Goal: Task Accomplishment & Management: Manage account settings

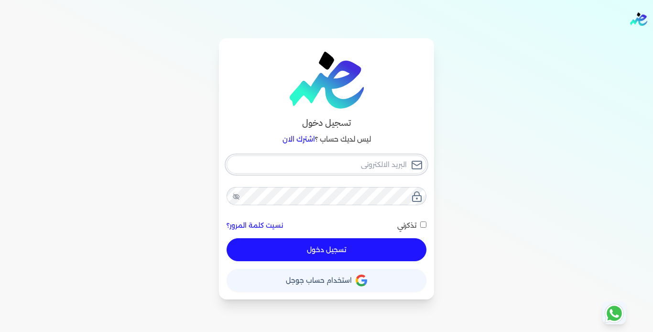
type input "[EMAIL_ADDRESS][DOMAIN_NAME]"
click at [346, 246] on div "yassergamal1084@gmail.com نسيت كلمة المرور؟ تذكرني تسجيل دخول" at bounding box center [327, 208] width 200 height 106
click at [348, 250] on button "تسجيل دخول" at bounding box center [327, 249] width 200 height 23
checkbox input "false"
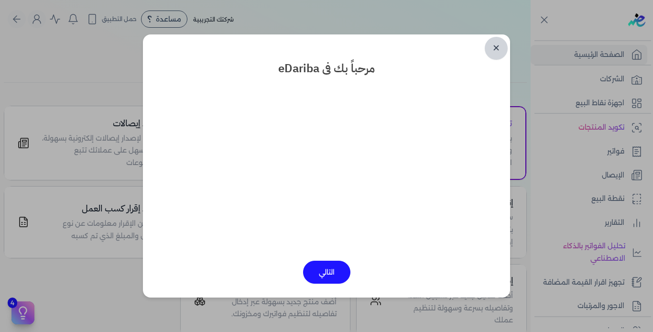
click at [499, 47] on link "✕" at bounding box center [496, 48] width 23 height 23
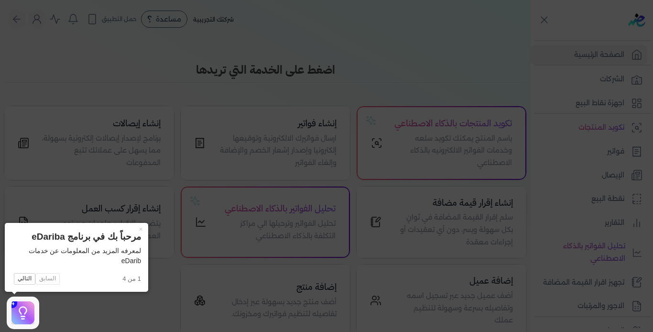
click at [558, 87] on icon at bounding box center [326, 166] width 653 height 332
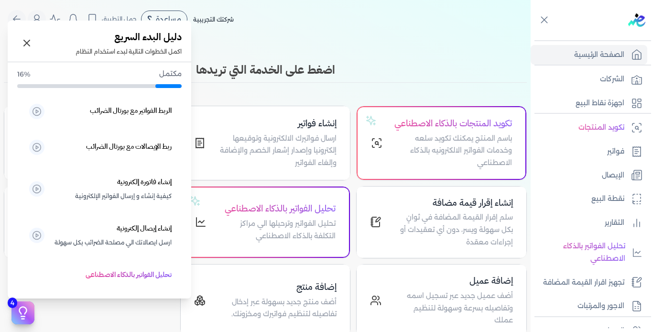
click at [18, 316] on icon at bounding box center [23, 313] width 14 height 14
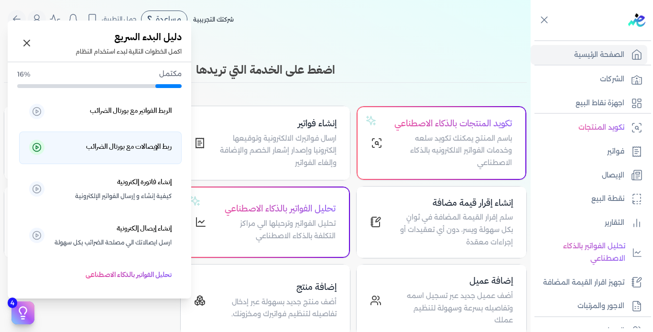
click at [146, 150] on h5 "ربط الإيصالات مع بورتال الضرائب" at bounding box center [129, 147] width 86 height 12
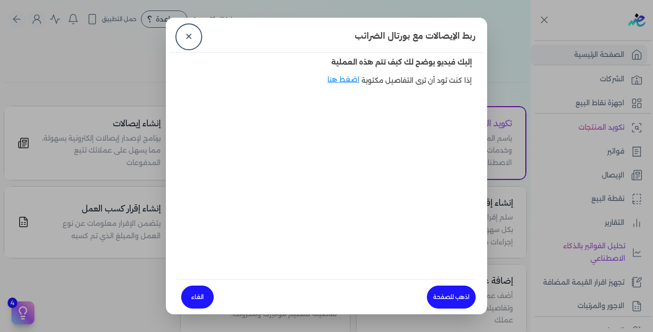
click at [199, 298] on link "الغاء" at bounding box center [197, 296] width 33 height 23
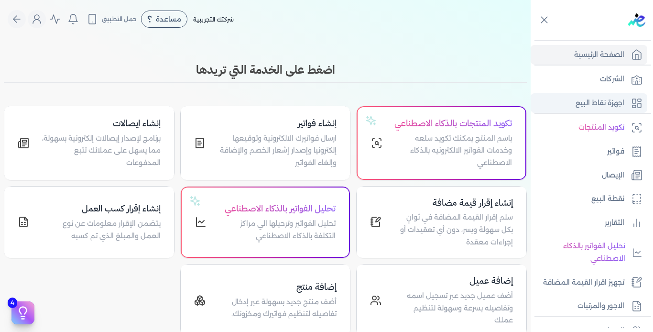
click at [601, 98] on p "اجهزة نقاط البيع" at bounding box center [600, 103] width 49 height 12
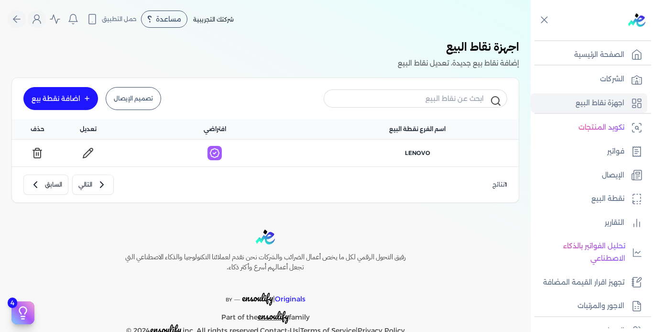
click at [71, 104] on link "اضافة نقطة بيع" at bounding box center [60, 98] width 75 height 23
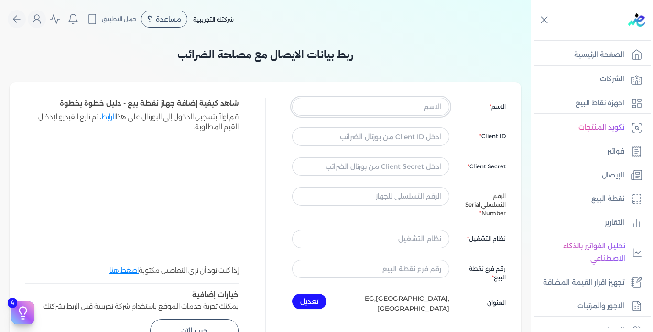
click at [390, 113] on input "text" at bounding box center [370, 107] width 157 height 18
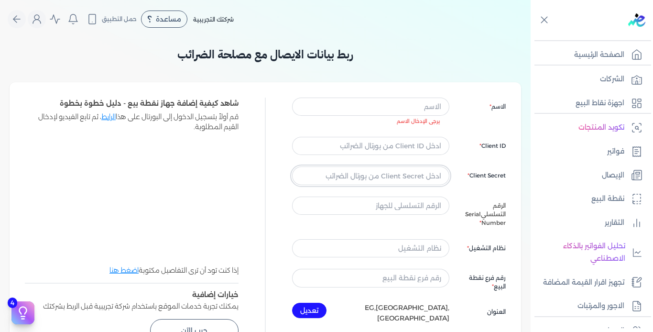
click at [404, 161] on div "الاسم يرجى الإدخال الاسم Client ID Client Secret الرقم التسلسلي Serial Number ن…" at bounding box center [399, 211] width 214 height 226
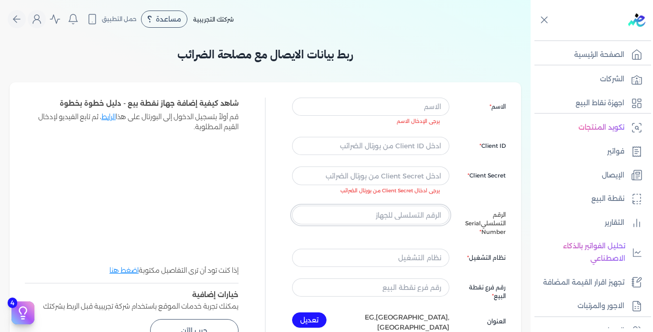
click at [410, 205] on div "الاسم يرجى الإدخال الاسم Client ID Client Secret يرجى ادخال Client Secret من بو…" at bounding box center [399, 215] width 214 height 235
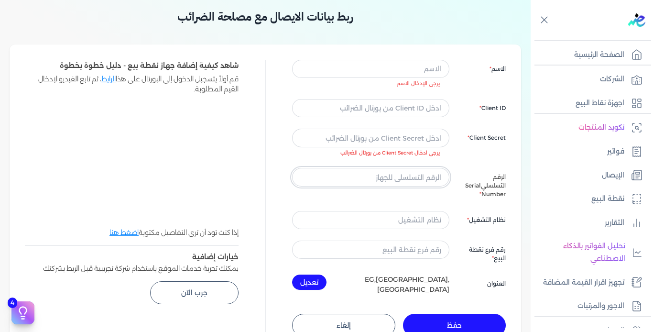
scroll to position [48, 0]
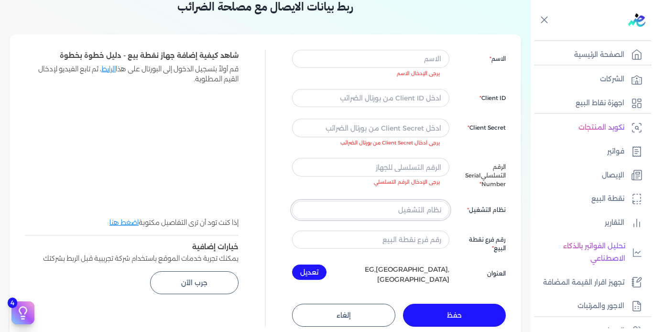
click at [421, 209] on input "text" at bounding box center [370, 210] width 157 height 18
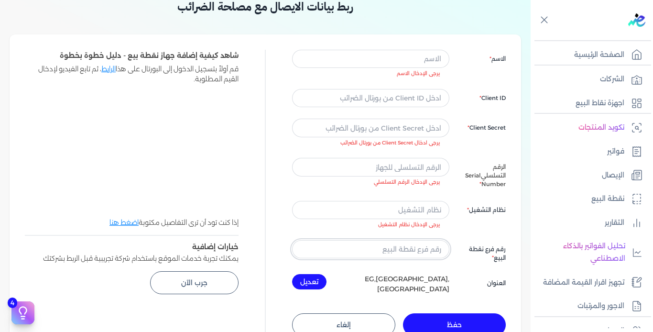
click at [426, 238] on div "الاسم يرجى الإدخال الاسم Client ID Client Secret يرجى ادخال Client Secret من بو…" at bounding box center [399, 172] width 214 height 244
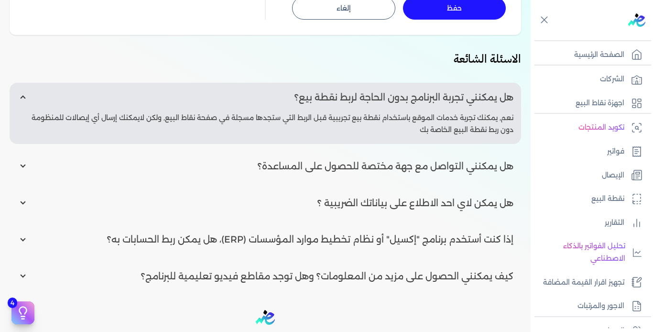
scroll to position [383, 0]
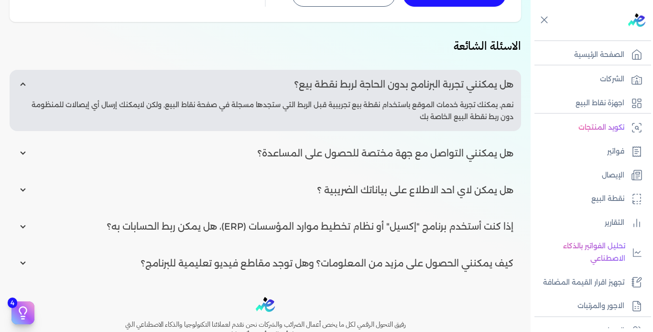
click at [331, 252] on input "radio" at bounding box center [266, 263] width 512 height 29
radio input "true"
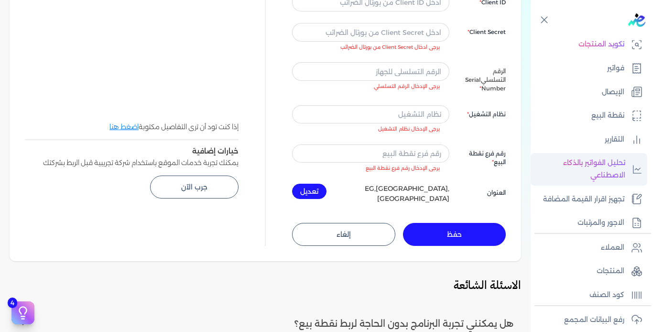
scroll to position [185, 0]
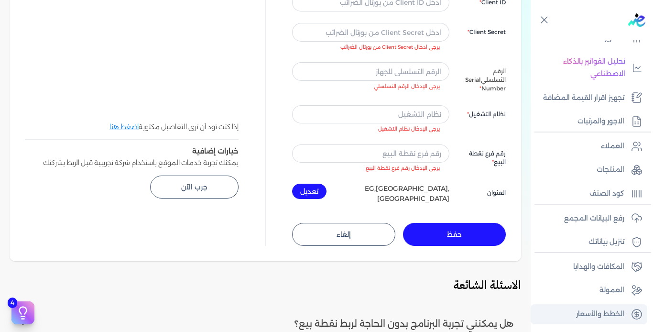
click at [600, 316] on p "الخطط والأسعار" at bounding box center [600, 314] width 48 height 12
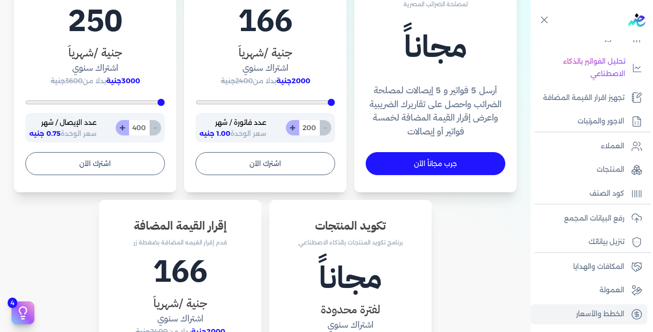
scroll to position [335, 0]
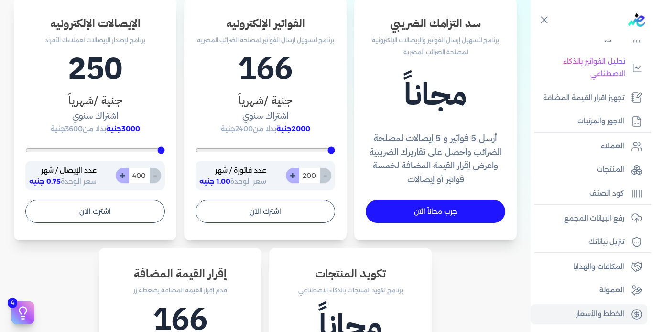
click at [124, 174] on button "+" at bounding box center [122, 175] width 13 height 15
type input "401"
click at [158, 175] on button "-" at bounding box center [155, 175] width 12 height 15
type input "400"
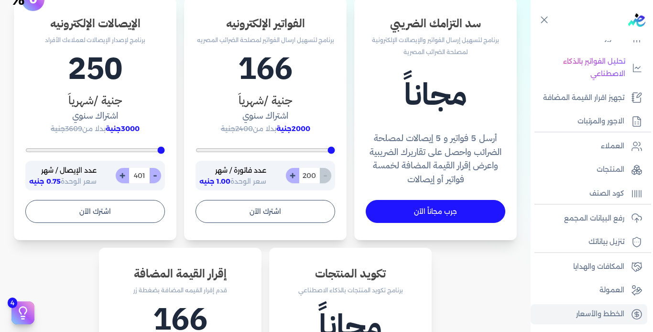
type input "400"
click at [123, 176] on button "+" at bounding box center [122, 175] width 13 height 15
type input "401"
click at [156, 179] on button "-" at bounding box center [155, 175] width 12 height 15
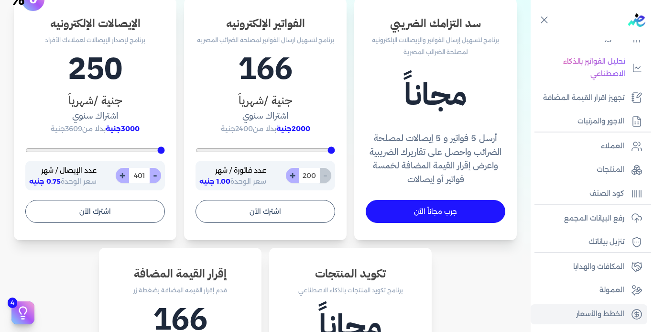
type input "400"
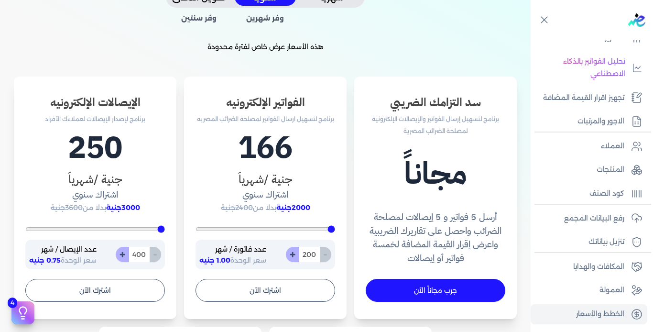
scroll to position [239, 0]
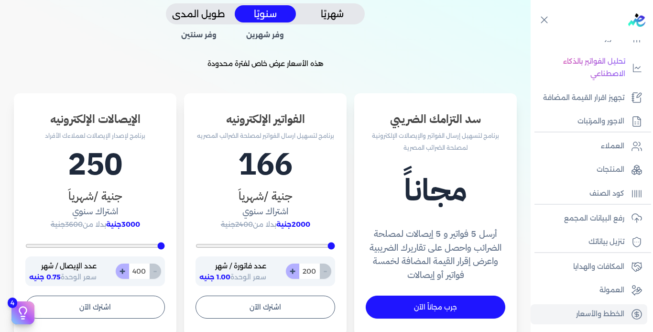
click at [148, 272] on input "400" at bounding box center [139, 270] width 21 height 15
type input "400"
type input "1"
type input "400"
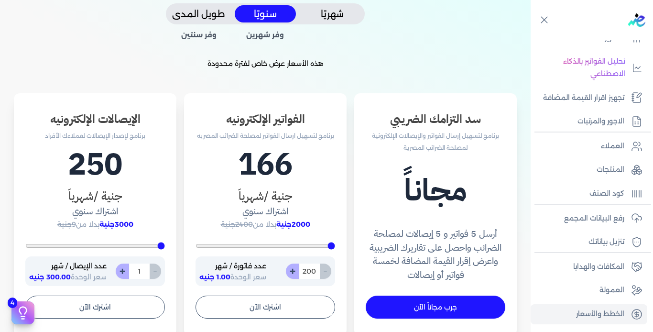
type input "10"
type input "400"
type input "100"
type input "1000"
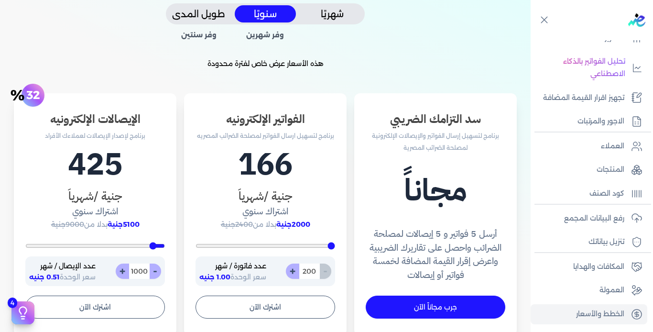
click at [148, 272] on input "1000" at bounding box center [139, 270] width 21 height 15
type input "400"
type input "2"
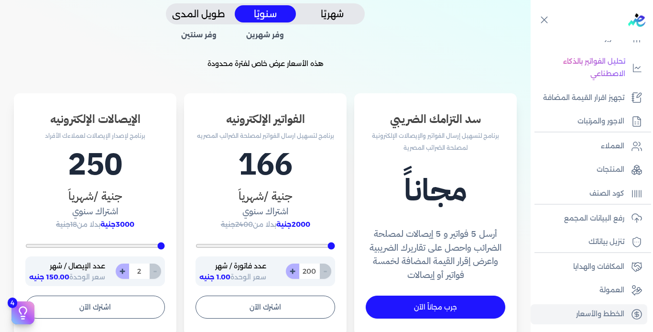
type input "400"
type input "20"
type input "400"
type input "200"
type input "2000"
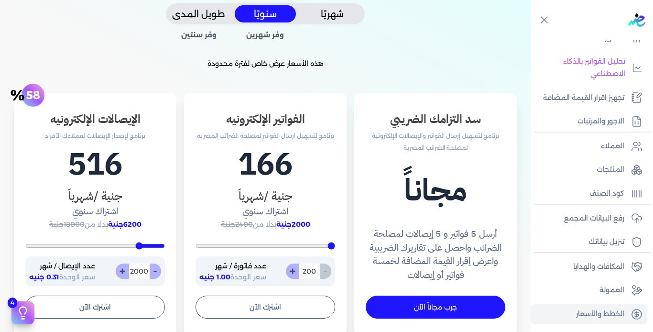
click at [144, 271] on input "2000" at bounding box center [139, 270] width 21 height 15
type input "2000"
click at [196, 15] on button "طويل المدى" at bounding box center [198, 14] width 61 height 18
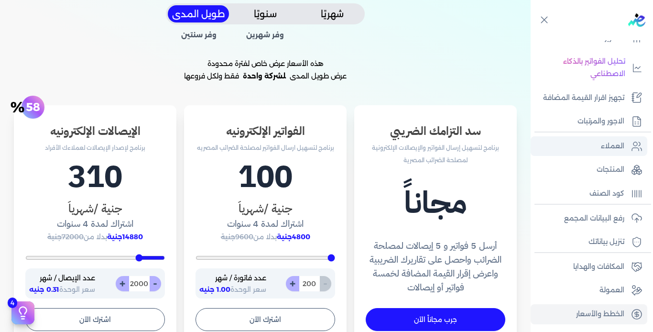
click at [608, 144] on p "العملاء" at bounding box center [612, 146] width 23 height 12
click at [604, 145] on p "العملاء" at bounding box center [612, 146] width 23 height 12
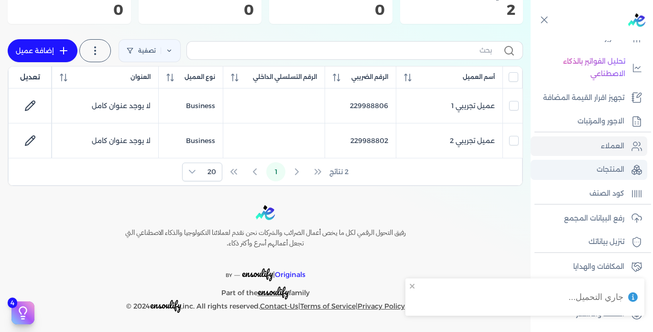
scroll to position [108, 0]
click at [610, 168] on p "المنتجات" at bounding box center [611, 170] width 28 height 12
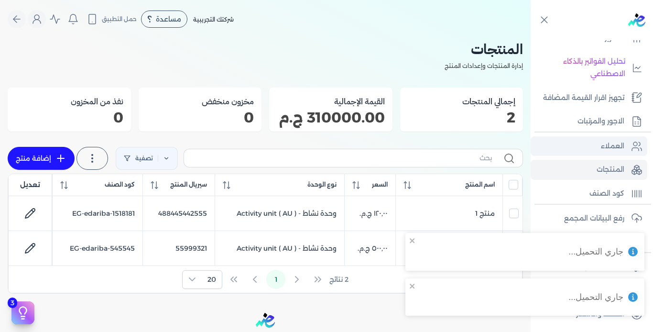
click at [604, 142] on p "العملاء" at bounding box center [612, 146] width 23 height 12
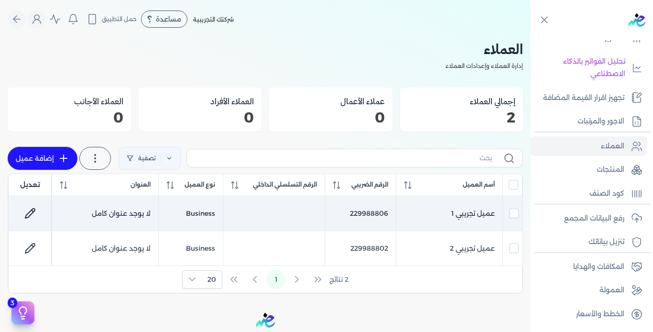
click at [482, 214] on td "عميل تجريبي 1" at bounding box center [449, 213] width 107 height 35
checkbox input "true"
checkbox input "false"
click at [482, 214] on td "عميل تجريبي 1" at bounding box center [449, 213] width 107 height 35
checkbox input "false"
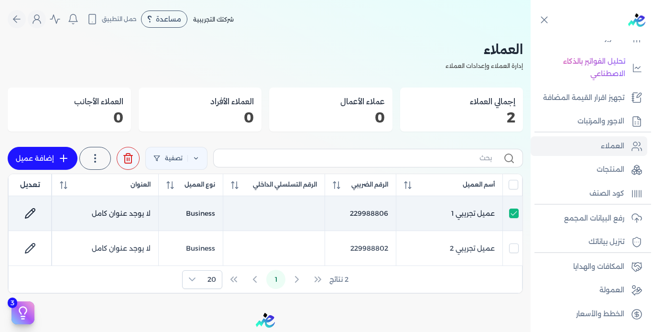
checkbox input "false"
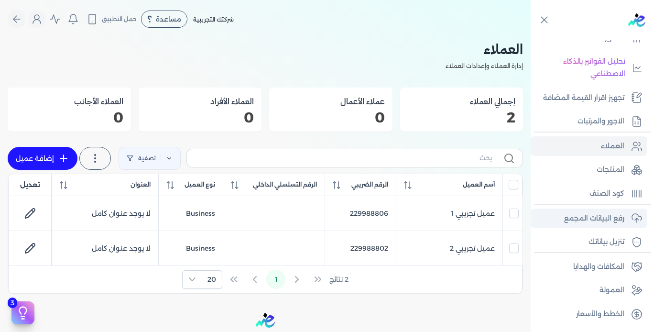
click at [587, 223] on p "رفع البيانات المجمع" at bounding box center [594, 218] width 60 height 12
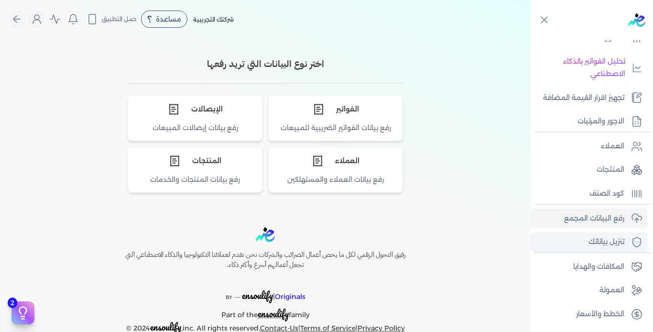
click at [595, 238] on p "تنزيل بياناتك" at bounding box center [607, 242] width 36 height 12
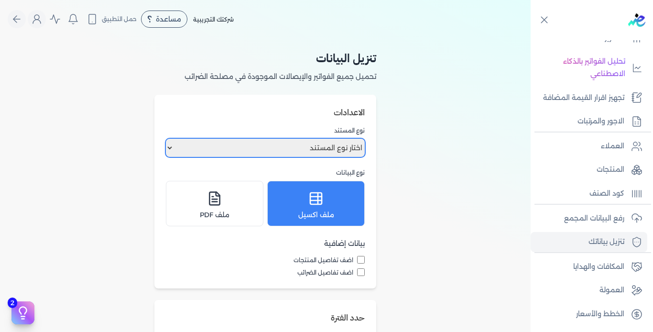
click at [260, 146] on select "اختار نوع المستند فواتير الإيصالات" at bounding box center [265, 148] width 199 height 18
select select "receipts"
click at [168, 139] on select "اختار نوع المستند فواتير الإيصالات" at bounding box center [265, 148] width 199 height 18
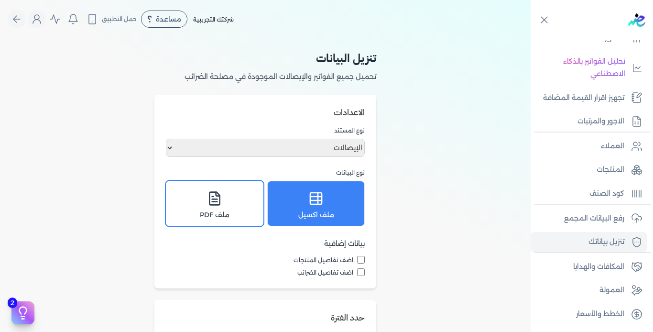
click at [231, 204] on div "ملف PDF" at bounding box center [214, 203] width 85 height 33
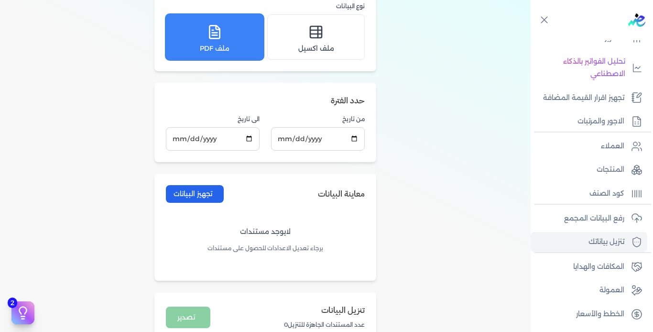
scroll to position [191, 0]
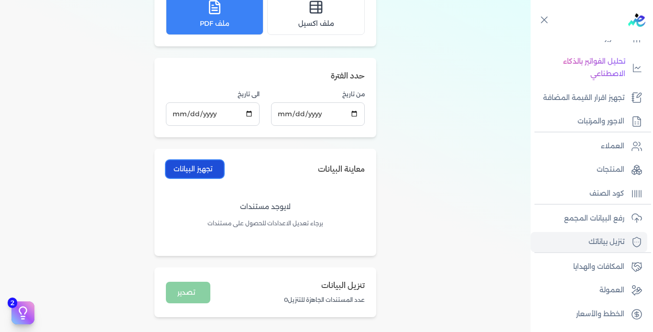
click at [187, 171] on button "تجهيز البيانات" at bounding box center [195, 169] width 58 height 18
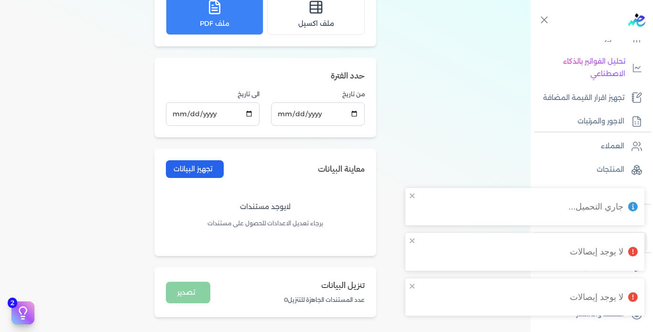
click at [448, 175] on div "تنزيل البيانات تحميل جميع الفواتير والإيصالات الموجودة في مصلحة الضرائب الاعداد…" at bounding box center [265, 87] width 531 height 481
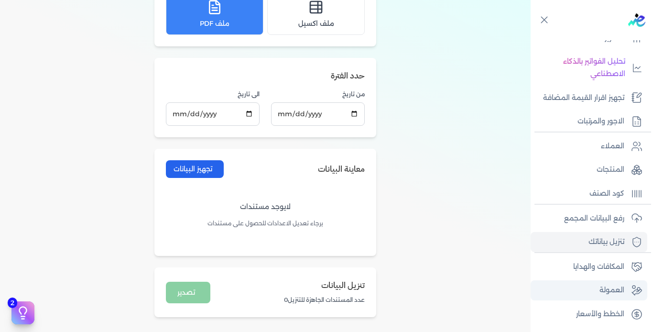
click at [610, 291] on p "العمولة" at bounding box center [612, 290] width 25 height 12
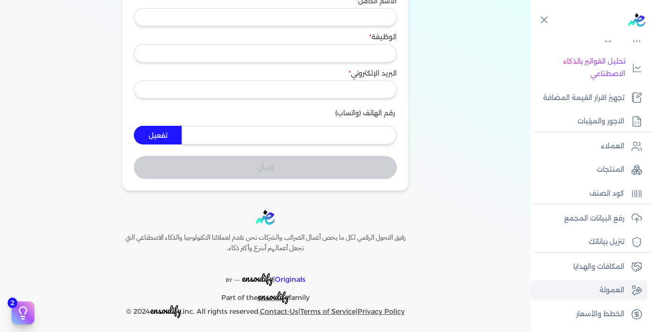
scroll to position [137, 0]
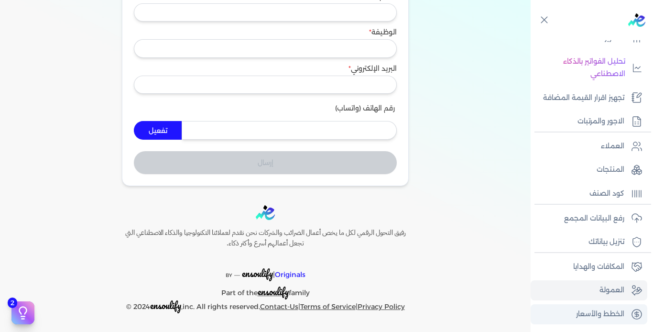
click at [604, 314] on p "الخطط والأسعار" at bounding box center [600, 314] width 48 height 12
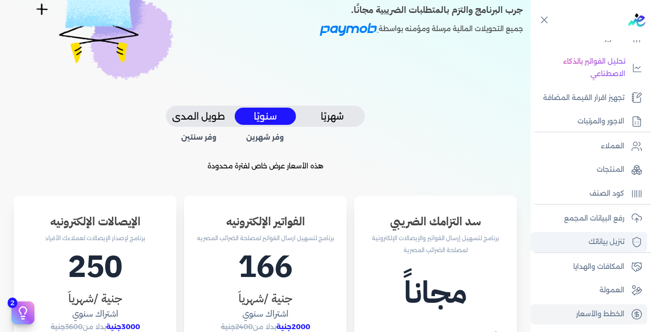
click at [603, 239] on p "تنزيل بياناتك" at bounding box center [607, 242] width 36 height 12
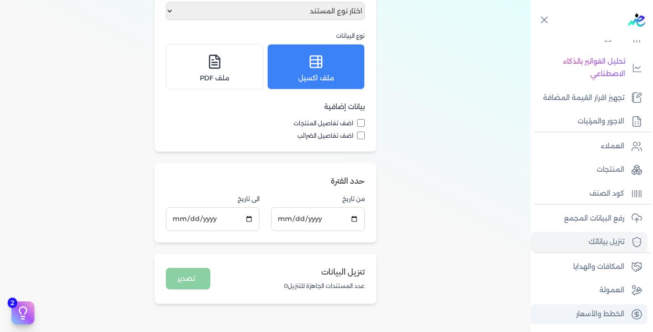
click at [606, 318] on p "الخطط والأسعار" at bounding box center [600, 314] width 48 height 12
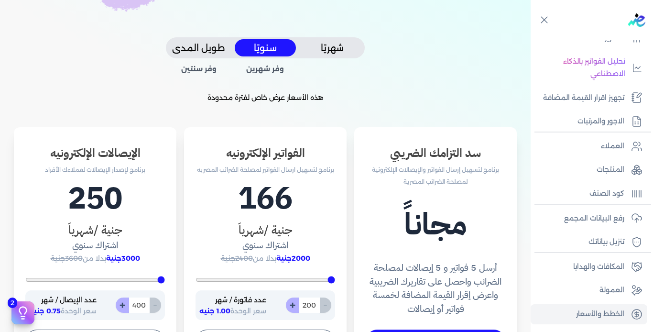
scroll to position [185, 0]
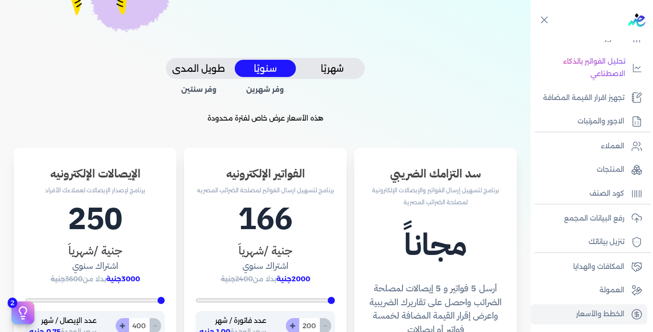
click at [333, 79] on div "وفر شهرين وفر سنتين" at bounding box center [265, 88] width 199 height 18
click at [336, 67] on button "شهريًا" at bounding box center [332, 69] width 61 height 18
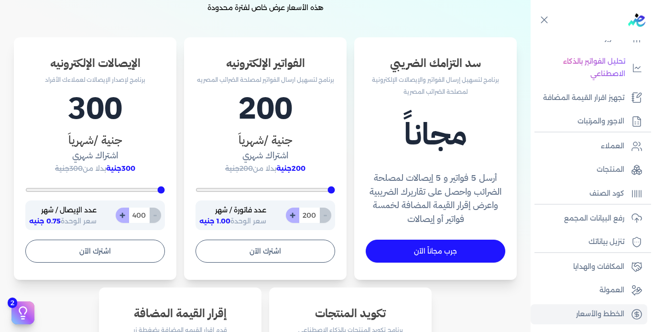
scroll to position [280, 0]
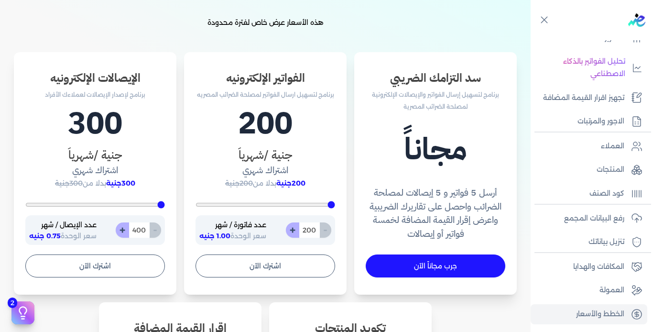
click at [142, 226] on input "400" at bounding box center [139, 229] width 21 height 15
type input "400"
type input "1"
type input "400"
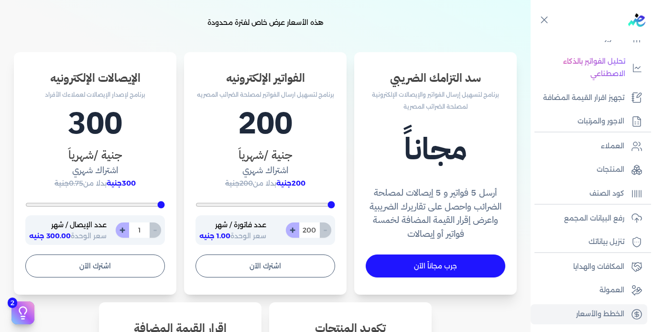
type input "10"
type input "400"
type input "100"
type input "1000"
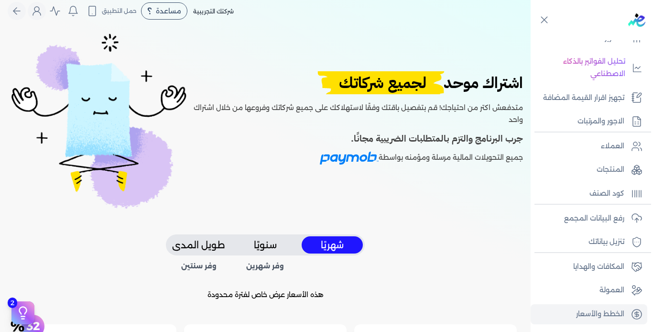
scroll to position [0, 0]
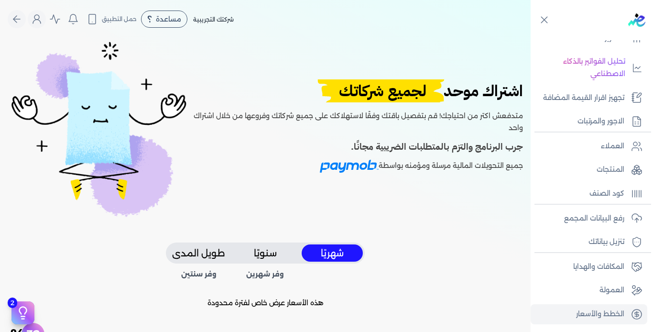
type input "1000"
click at [252, 251] on button "سنويًا" at bounding box center [265, 253] width 61 height 18
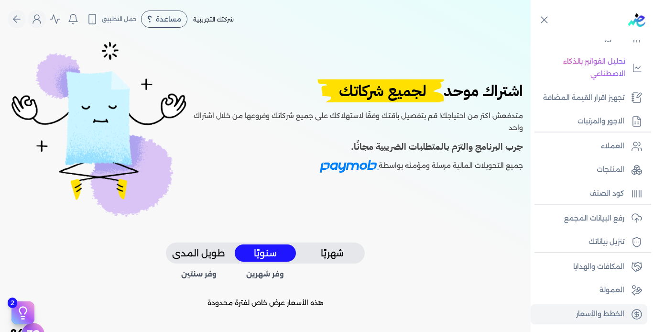
click at [216, 249] on button "طويل المدى" at bounding box center [198, 253] width 61 height 18
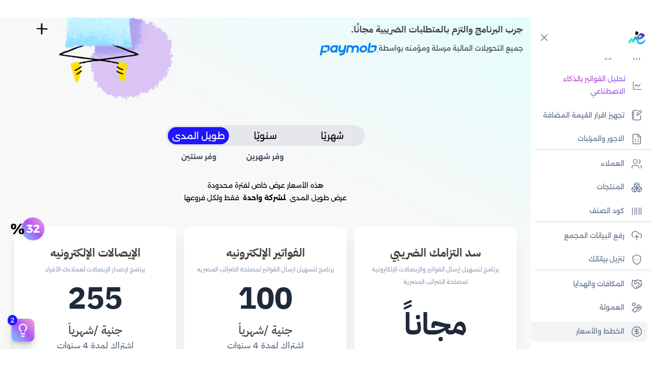
scroll to position [191, 0]
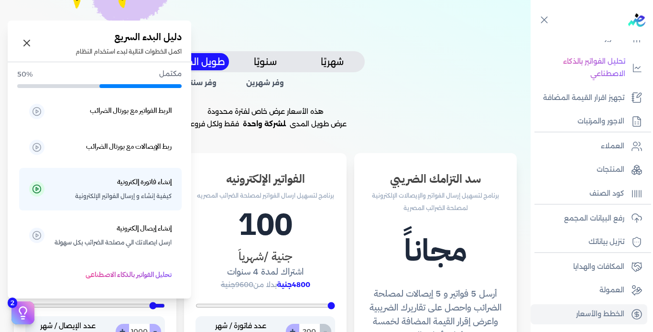
click at [24, 309] on icon at bounding box center [23, 313] width 14 height 14
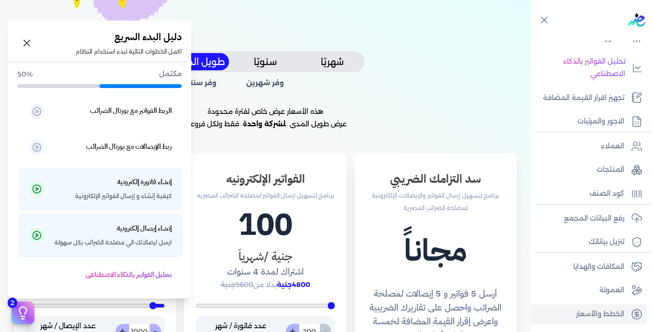
click at [133, 238] on span "ارسل ايصالاتك الي مصلحة الضرائب بكل سهولة" at bounding box center [113, 242] width 117 height 12
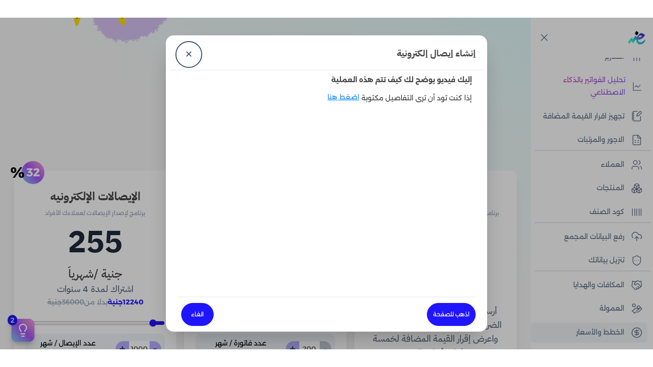
scroll to position [185, 0]
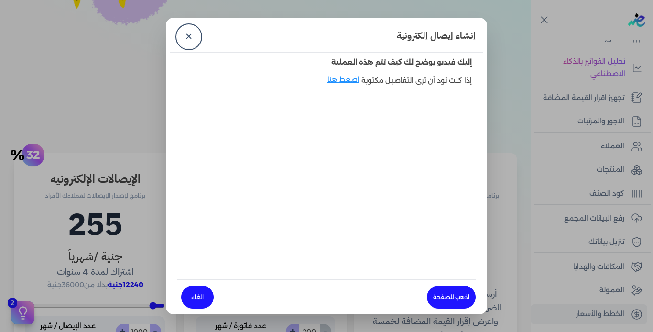
click at [381, 37] on div "إنشاء إيصال إلكترونية ✕" at bounding box center [327, 37] width 314 height 31
click at [191, 33] on link "✕" at bounding box center [188, 36] width 23 height 23
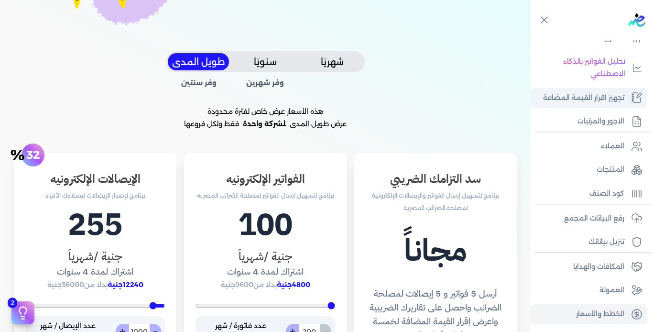
scroll to position [0, 0]
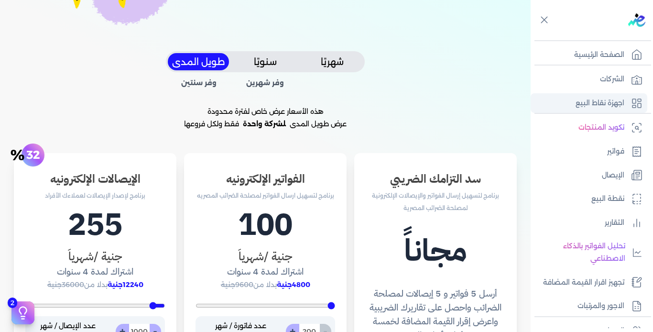
click at [600, 102] on p "اجهزة نقاط البيع" at bounding box center [600, 103] width 49 height 12
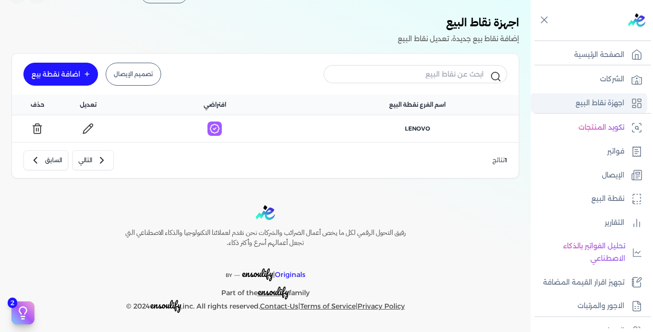
scroll to position [24, 0]
click at [141, 65] on link "تصميم الإيصال" at bounding box center [133, 74] width 55 height 23
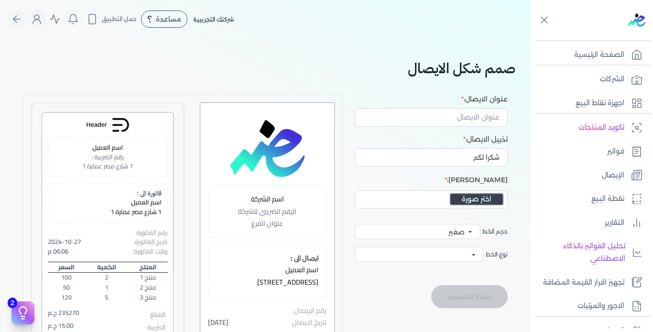
select select
click at [448, 120] on input "عنوان الايصال:" at bounding box center [431, 117] width 153 height 18
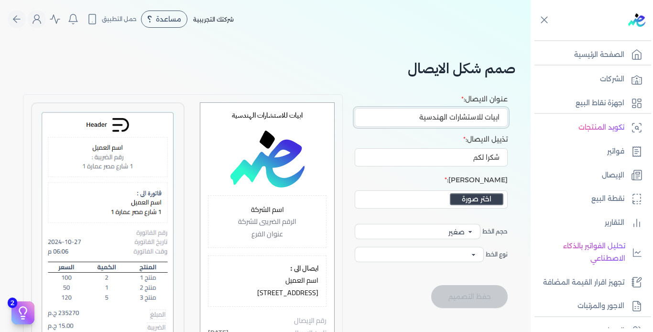
type input "ابيات للاستشارات الهندسية"
click at [412, 144] on div "شكرا لكم" at bounding box center [429, 155] width 155 height 22
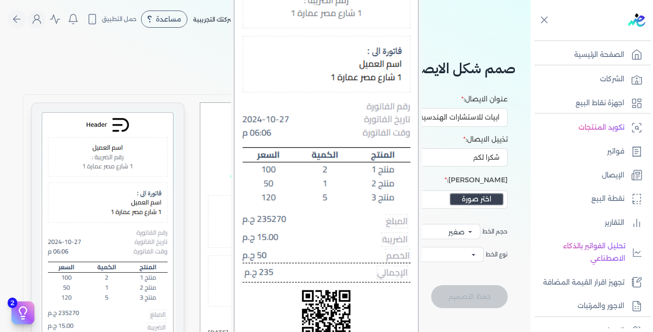
click at [143, 186] on img at bounding box center [108, 275] width 136 height 328
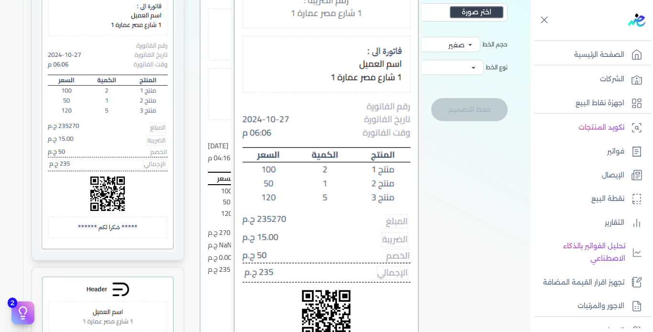
scroll to position [191, 0]
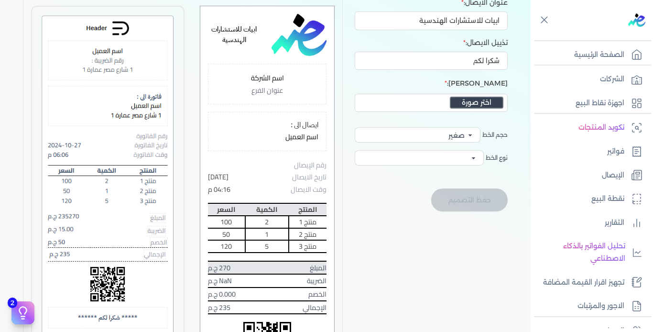
scroll to position [96, 0]
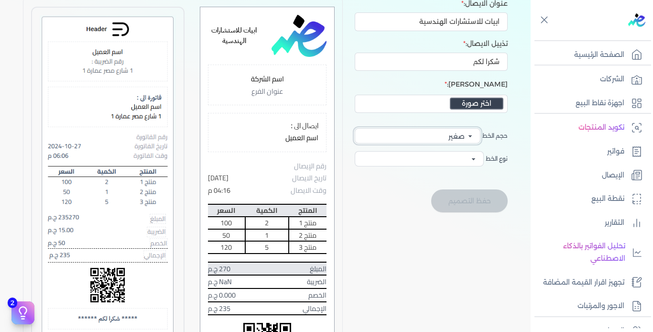
click at [449, 131] on select "صغير وسط كبير" at bounding box center [418, 135] width 126 height 15
select select "text-lg"
click at [355, 128] on select "صغير وسط كبير" at bounding box center [418, 135] width 126 height 15
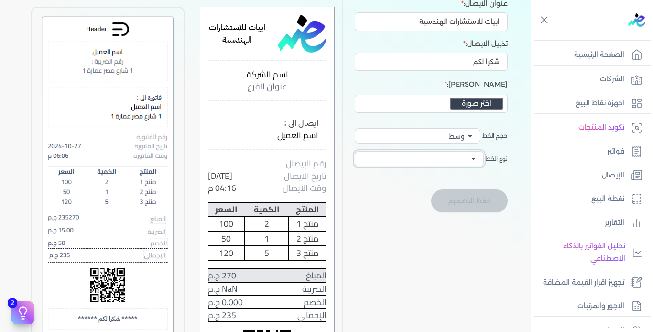
click at [464, 157] on select "Cairo Rubik monospace Arial" at bounding box center [419, 158] width 129 height 15
click at [355, 151] on select "Cairo Rubik monospace Arial" at bounding box center [419, 158] width 129 height 15
click at [461, 159] on select "Cairo Rubik monospace Arial" at bounding box center [419, 158] width 129 height 15
click at [355, 151] on select "Cairo Rubik monospace Arial" at bounding box center [419, 158] width 129 height 15
click at [447, 161] on select "Cairo Rubik monospace Arial" at bounding box center [419, 158] width 129 height 15
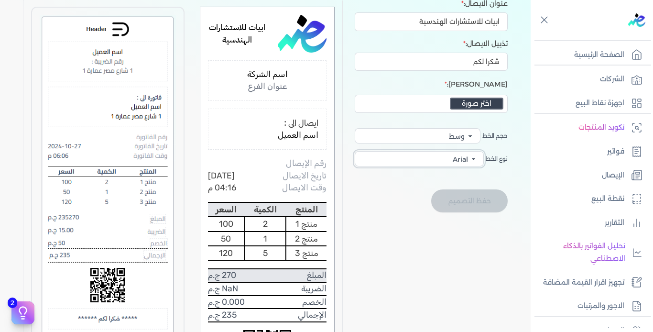
click at [355, 151] on select "Cairo Rubik monospace Arial" at bounding box center [419, 158] width 129 height 15
click at [440, 162] on select "Cairo Rubik monospace Arial" at bounding box center [419, 158] width 129 height 15
select select "'Cairo', sans-serif"
click at [355, 151] on select "Cairo Rubik monospace Arial" at bounding box center [419, 158] width 129 height 15
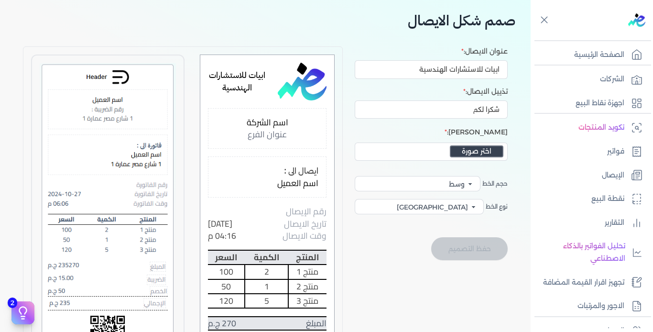
scroll to position [0, 0]
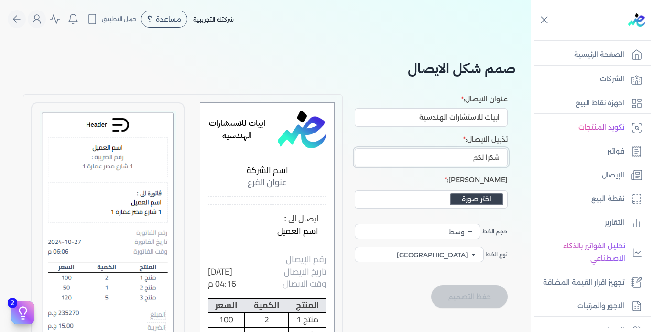
click at [475, 155] on input "شكرا لكم" at bounding box center [431, 157] width 153 height 18
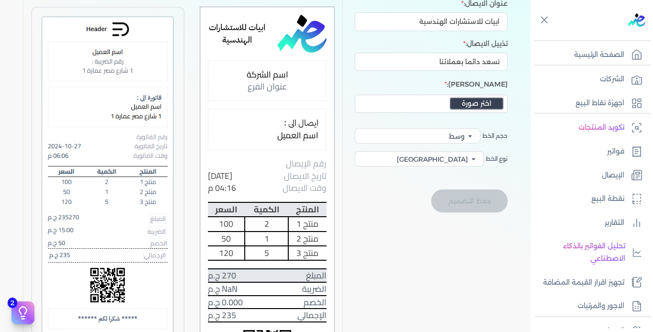
click at [431, 195] on div "حفظ التصميم" at bounding box center [429, 200] width 155 height 23
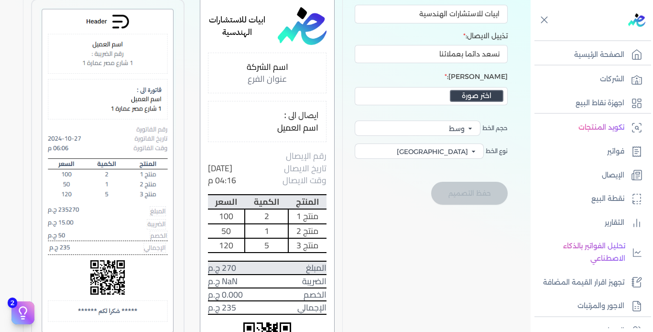
scroll to position [96, 0]
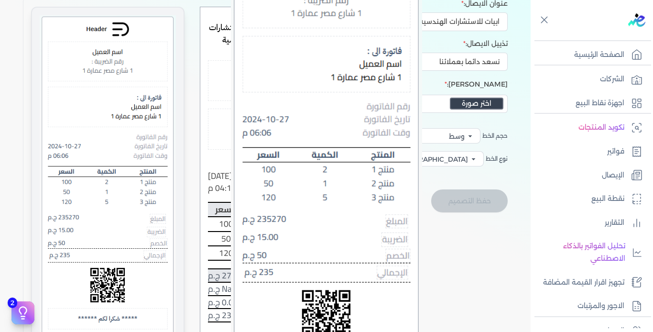
click at [118, 111] on img at bounding box center [108, 179] width 136 height 328
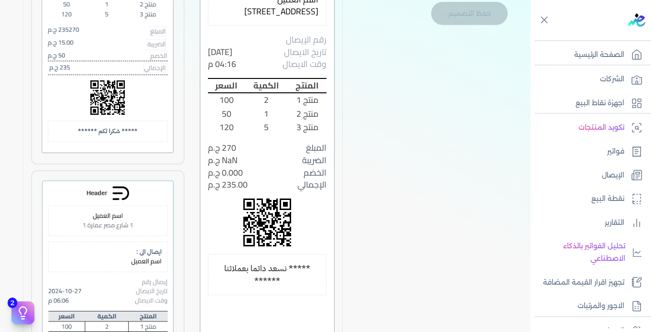
scroll to position [287, 0]
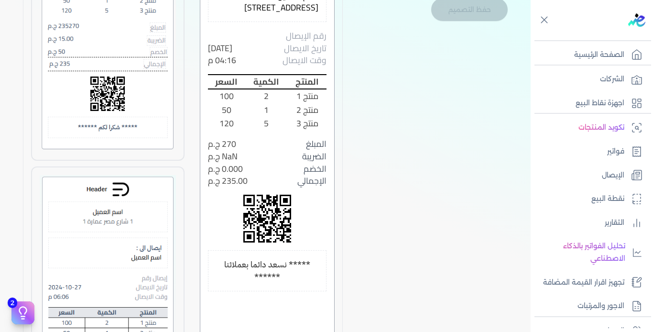
click at [302, 140] on div "المبلغ 270 ج.م" at bounding box center [267, 144] width 119 height 12
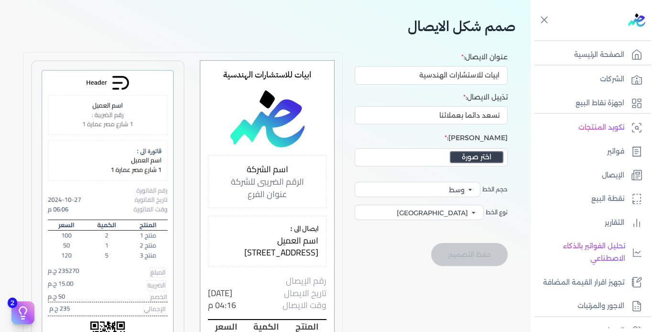
scroll to position [0, 0]
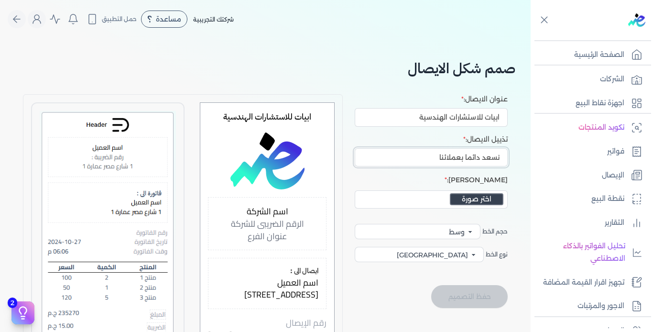
click at [442, 154] on input "نسعد دائما بعملائنا" at bounding box center [431, 157] width 153 height 18
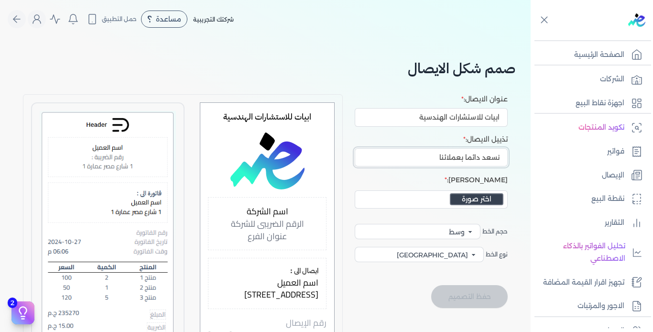
click at [442, 154] on input "نسعد دائما بعملائنا" at bounding box center [431, 157] width 153 height 18
type input "نسعد دائما بخدمتكم"
click at [371, 179] on p "[PERSON_NAME]:" at bounding box center [429, 180] width 155 height 12
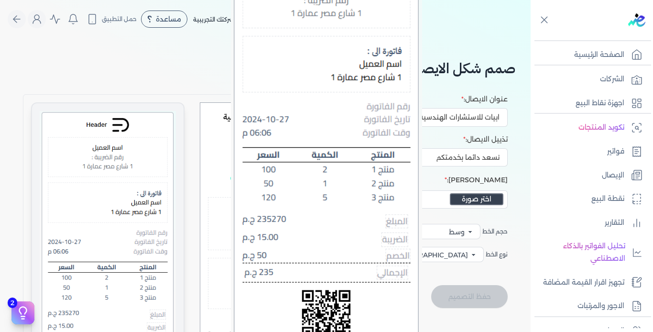
click at [143, 179] on img at bounding box center [108, 275] width 136 height 328
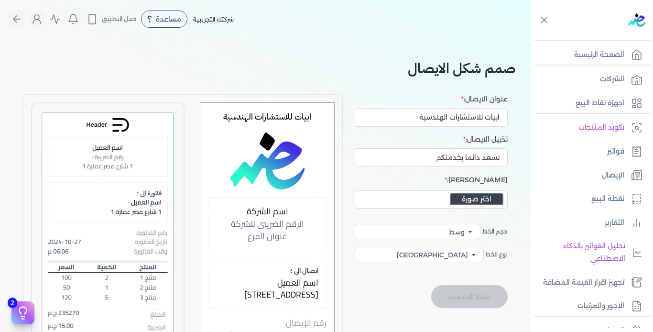
click at [284, 185] on img at bounding box center [267, 160] width 74 height 57
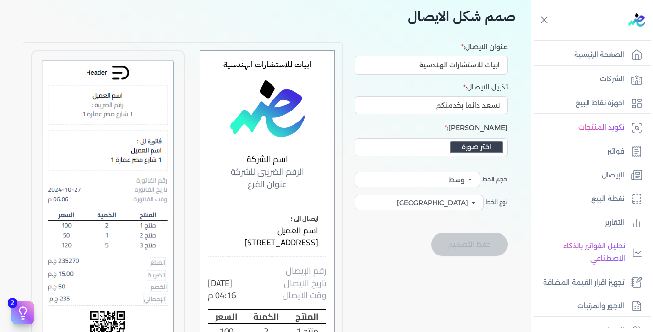
scroll to position [48, 0]
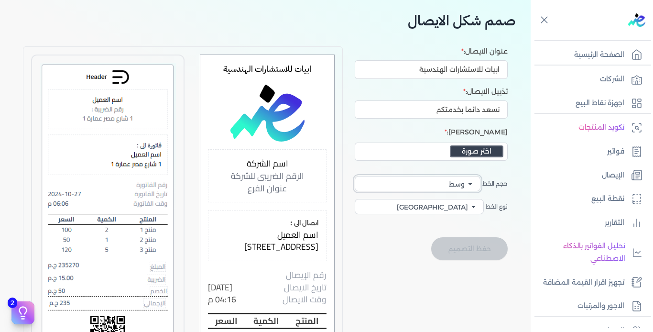
click at [459, 185] on select "صغير وسط كبير" at bounding box center [418, 183] width 126 height 15
select select "text-xl"
click at [355, 176] on select "صغير وسط كبير" at bounding box center [418, 183] width 126 height 15
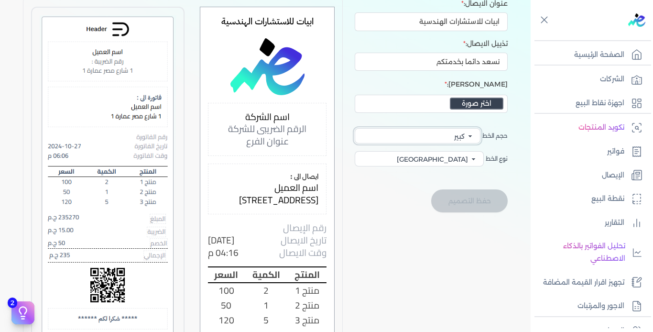
scroll to position [0, 0]
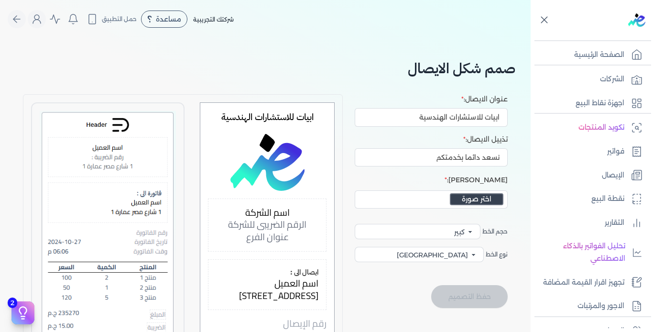
click at [545, 21] on icon at bounding box center [544, 20] width 12 height 12
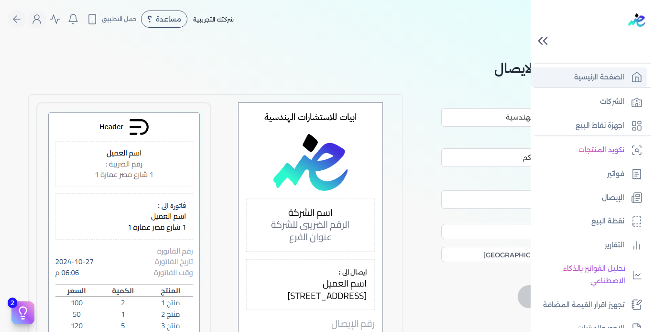
click at [615, 79] on p "الصفحة الرئيسية" at bounding box center [599, 77] width 50 height 12
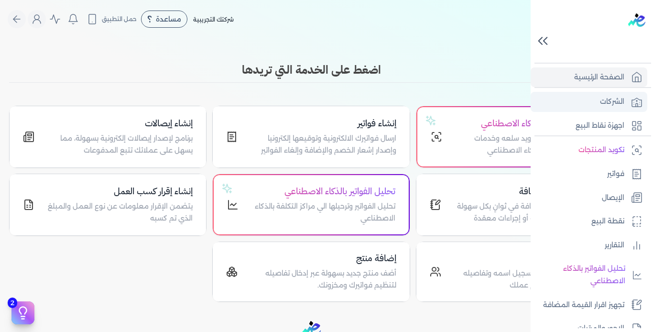
click at [611, 102] on p "الشركات" at bounding box center [612, 102] width 24 height 12
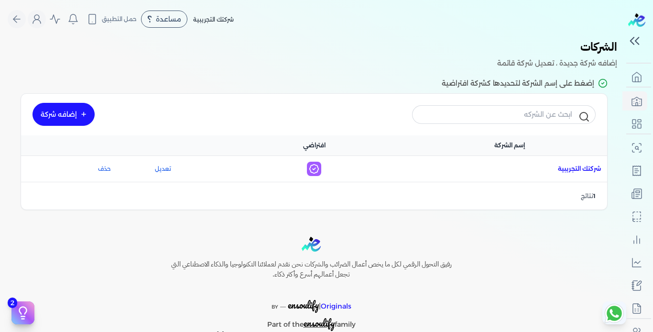
click at [591, 170] on span "اسم الشركة : شركتك التجريبية" at bounding box center [580, 168] width 44 height 9
click at [79, 115] on link "إضافه شركة" at bounding box center [64, 114] width 62 height 23
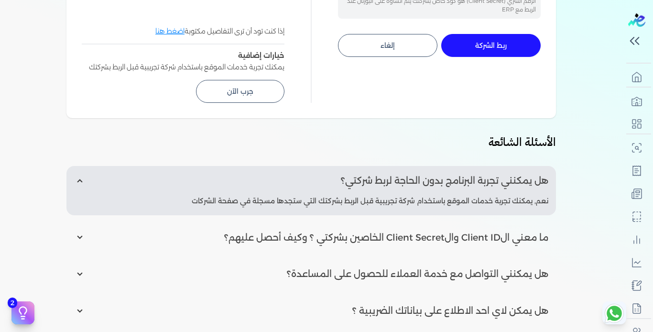
scroll to position [287, 0]
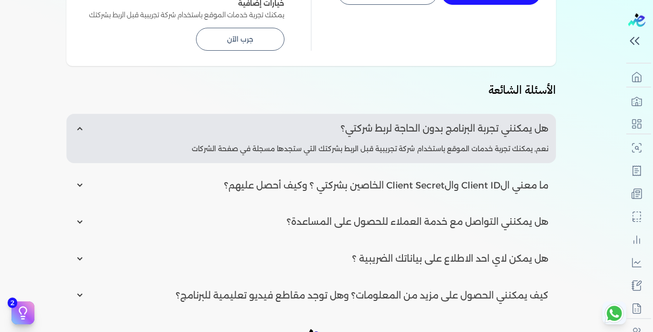
click at [459, 190] on input "radio" at bounding box center [311, 185] width 490 height 29
radio input "true"
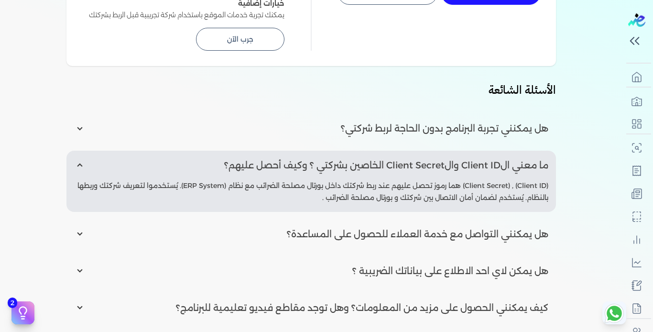
click at [482, 274] on input "radio" at bounding box center [311, 270] width 490 height 29
radio input "true"
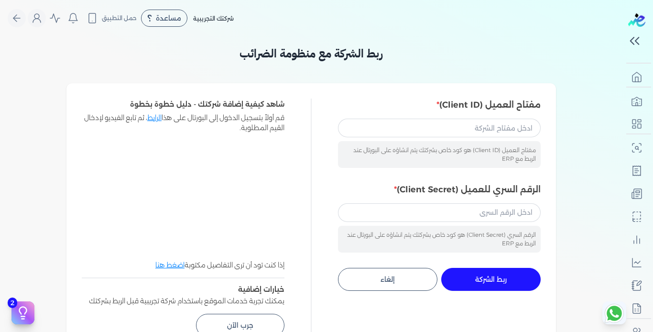
scroll to position [0, 0]
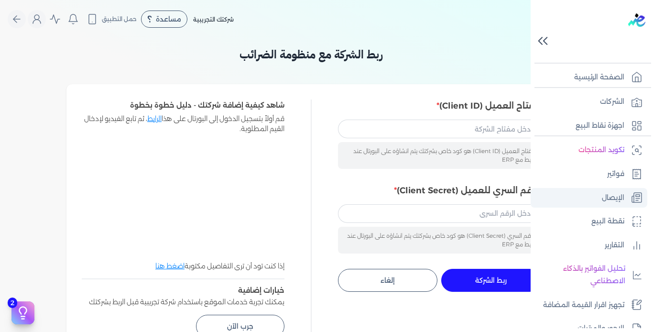
click at [612, 201] on p "الإيصال" at bounding box center [613, 198] width 22 height 12
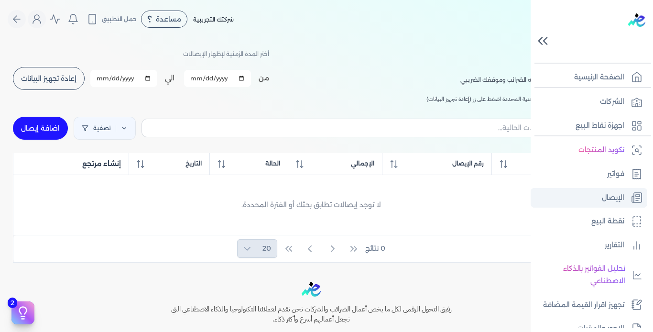
checkbox input "false"
click at [604, 124] on p "اجهزة نقاط البيع" at bounding box center [600, 126] width 49 height 12
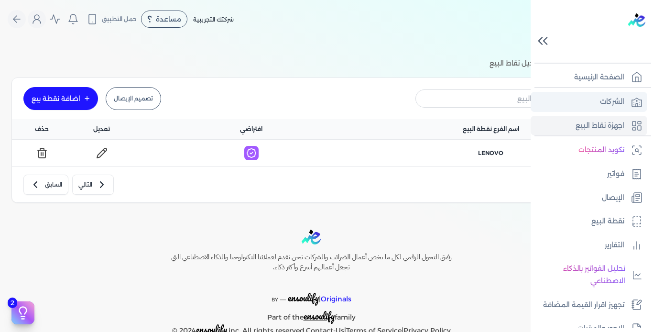
click at [601, 99] on p "الشركات" at bounding box center [612, 102] width 24 height 12
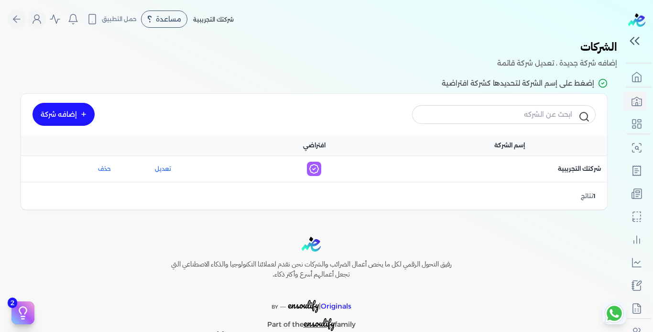
click at [87, 104] on link "إضافه شركة" at bounding box center [64, 114] width 62 height 23
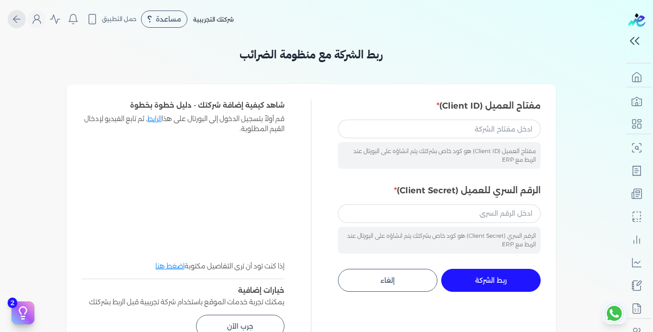
click at [21, 16] on icon "Global" at bounding box center [16, 18] width 11 height 11
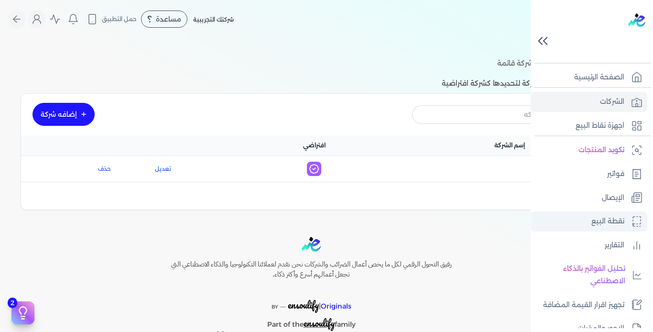
click at [609, 222] on p "نقطة البيع" at bounding box center [607, 221] width 33 height 12
select select
select select "EGP"
select select "EGS"
select select "B"
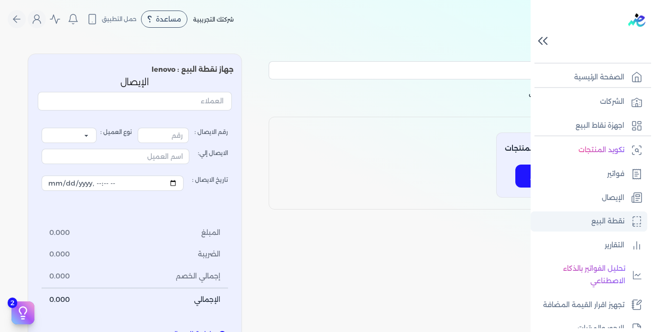
type input "1"
select select "P"
type input "عميل نقدي"
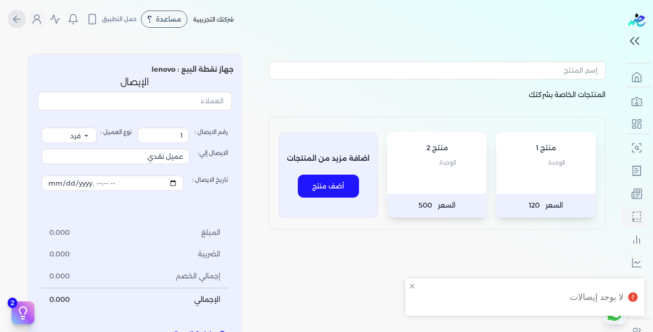
click at [17, 18] on icon "Global" at bounding box center [14, 19] width 3 height 7
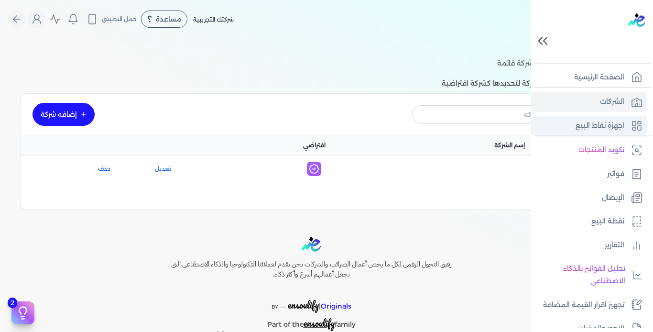
click at [605, 122] on p "اجهزة نقاط البيع" at bounding box center [600, 126] width 49 height 12
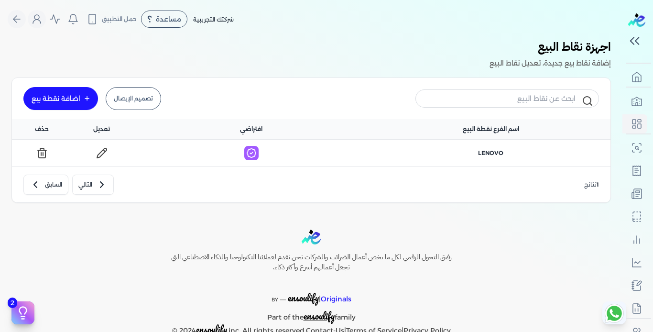
click at [66, 95] on div "اضافة نقطة بيع" at bounding box center [56, 98] width 49 height 7
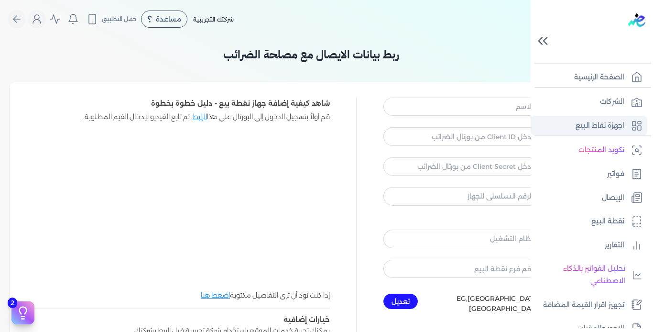
click at [601, 130] on p "اجهزة نقاط البيع" at bounding box center [600, 126] width 49 height 12
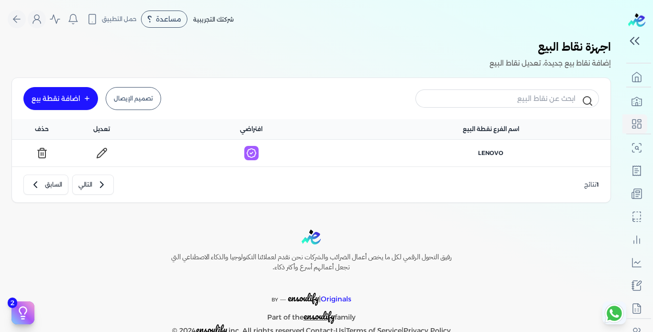
click at [77, 98] on div "اضافة نقطة بيع" at bounding box center [56, 98] width 49 height 7
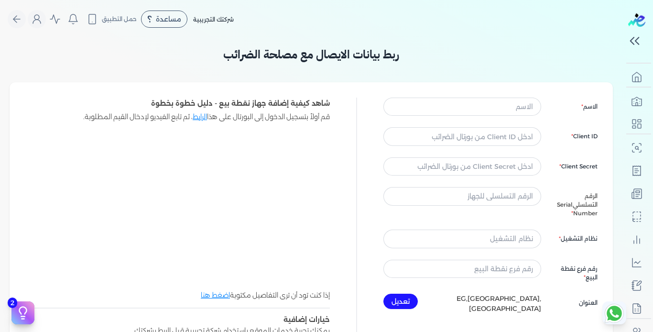
click at [436, 68] on div "ربط بيانات الايصال مع مصلحة الضرائب الاسم Client ID Client Secret الرقم التسلسل…" at bounding box center [311, 210] width 603 height 344
